Goal: Find specific page/section

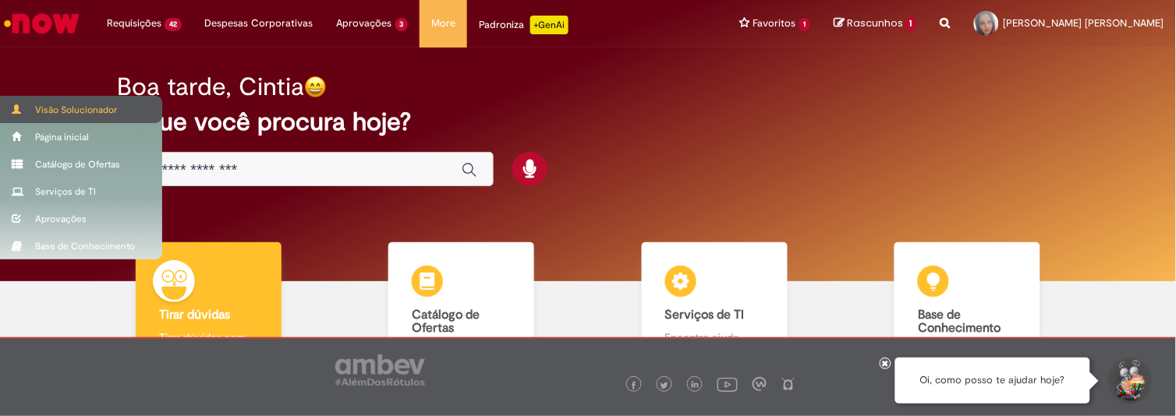
click at [72, 118] on div "Visão Solucionador" at bounding box center [81, 109] width 162 height 27
click at [48, 110] on div "Visão Solucionador" at bounding box center [81, 109] width 162 height 27
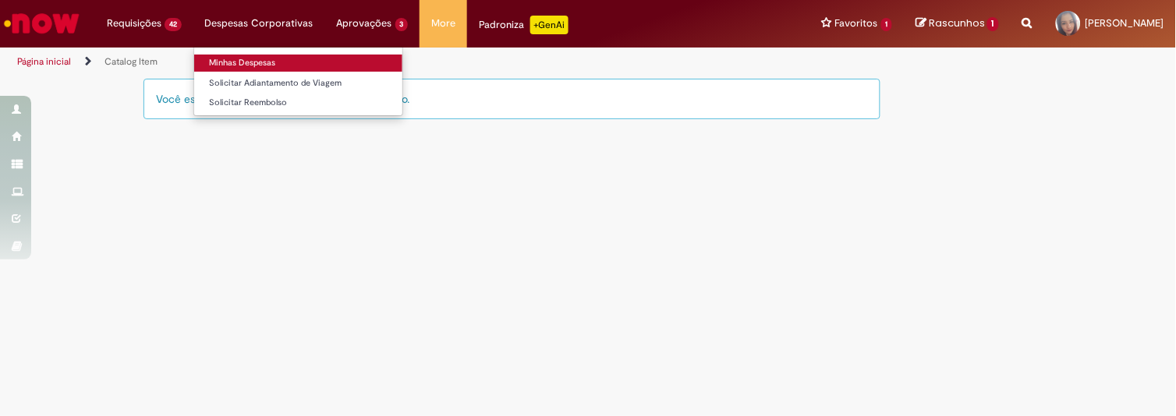
click at [222, 55] on link "Minhas Despesas" at bounding box center [298, 63] width 208 height 17
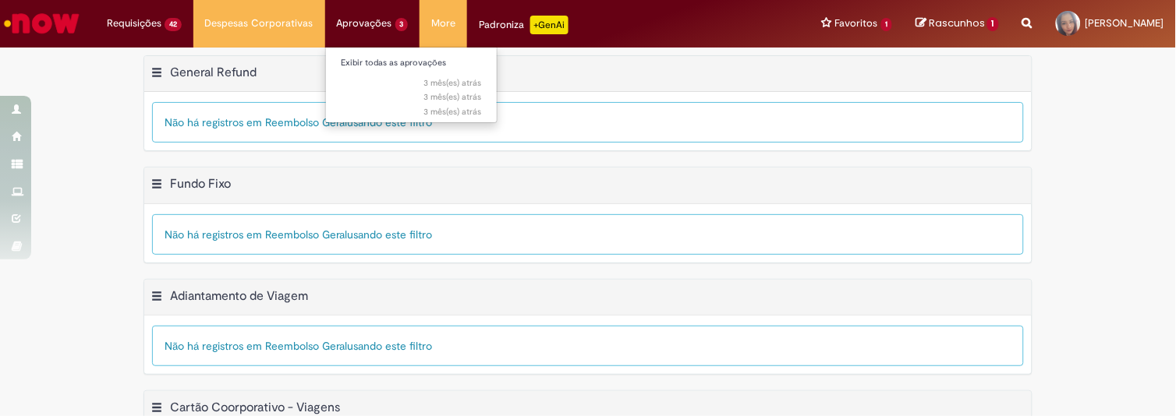
click at [193, 19] on li "Aprovações 3 Exibir todas as aprovações 3 mês(es) atrás 3 meses atrás 3 mês(es)…" at bounding box center [144, 23] width 98 height 47
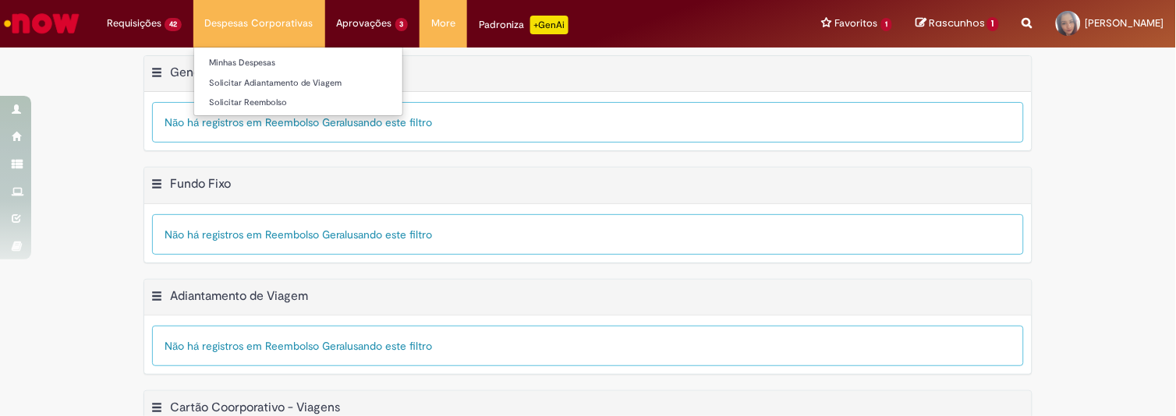
click at [248, 16] on li "Despesas Corporativas Minhas Despesas Solicitar Adiantamento de Viagem Solicita…" at bounding box center [259, 23] width 132 height 47
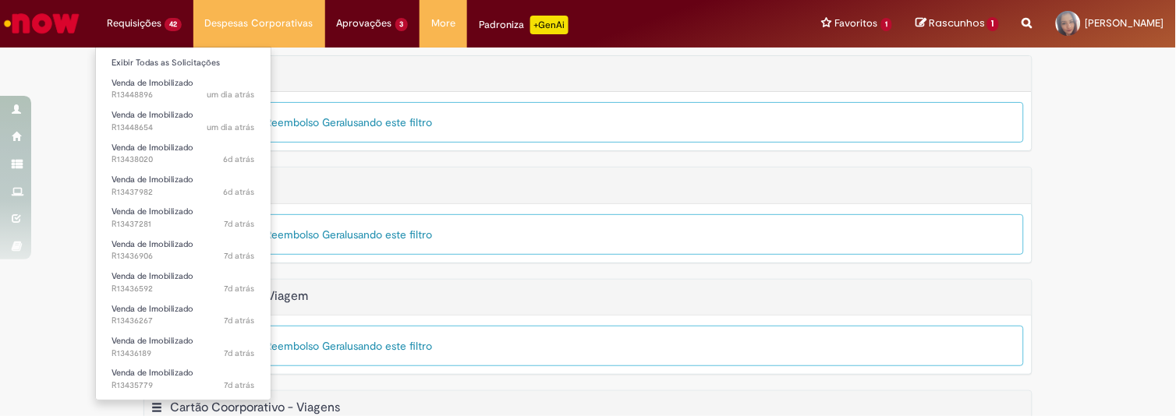
click at [158, 27] on li "Requisições 42 Exibir Todas as Solicitações Venda de Imobilizado um dia atrás u…" at bounding box center [144, 23] width 98 height 47
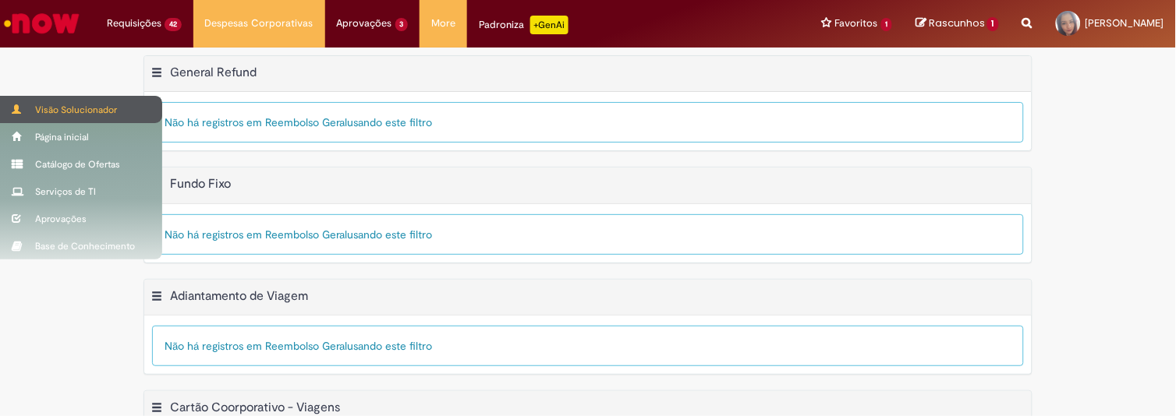
click at [23, 105] on div "Visão Solucionador" at bounding box center [81, 109] width 162 height 27
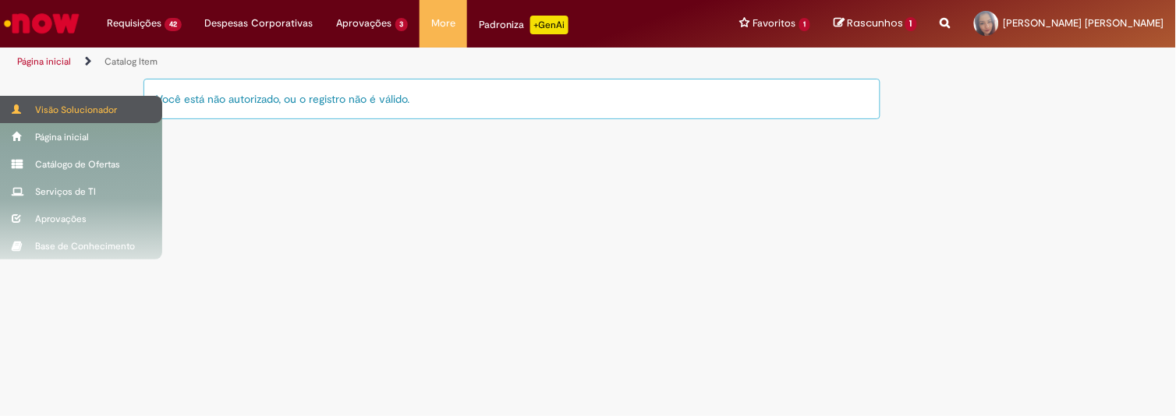
click at [23, 103] on div "Visão Solucionador" at bounding box center [81, 109] width 162 height 27
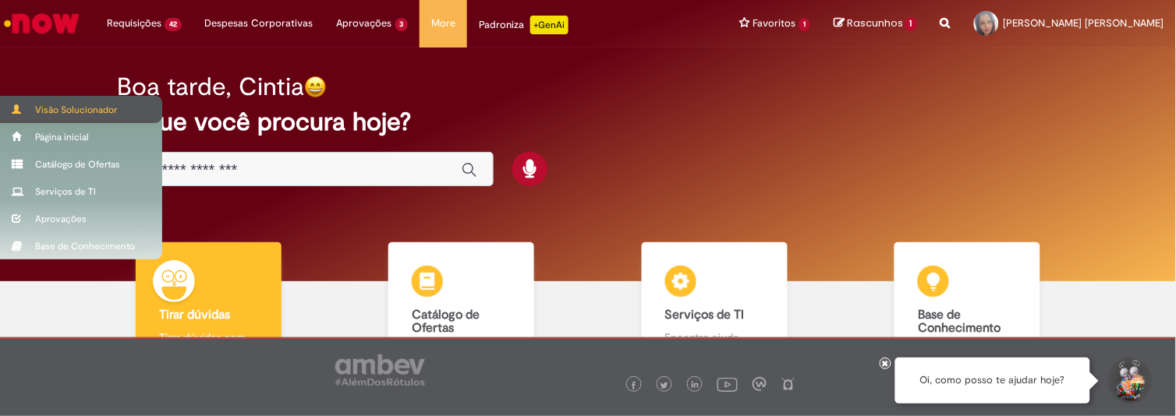
click at [47, 103] on div "Visão Solucionador" at bounding box center [81, 109] width 162 height 27
